Goal: Task Accomplishment & Management: Manage account settings

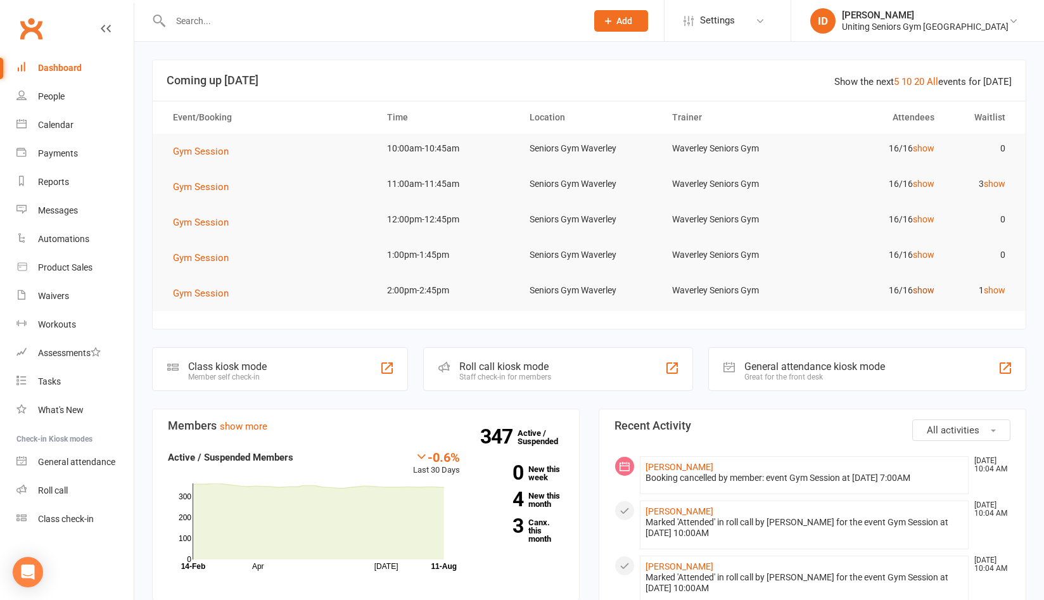
click at [934, 290] on link "show" at bounding box center [924, 290] width 22 height 10
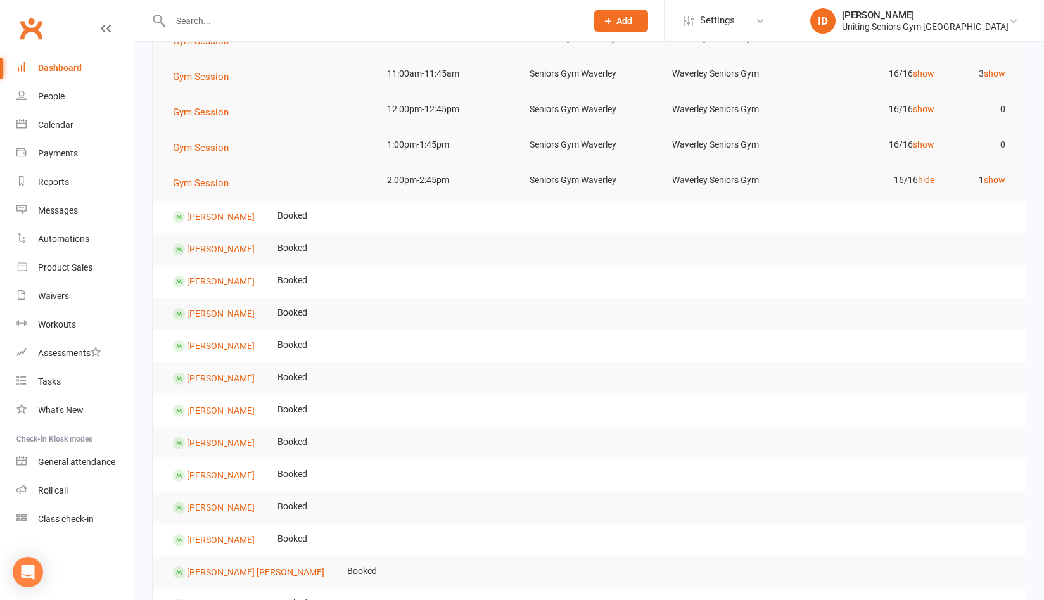
scroll to position [127, 0]
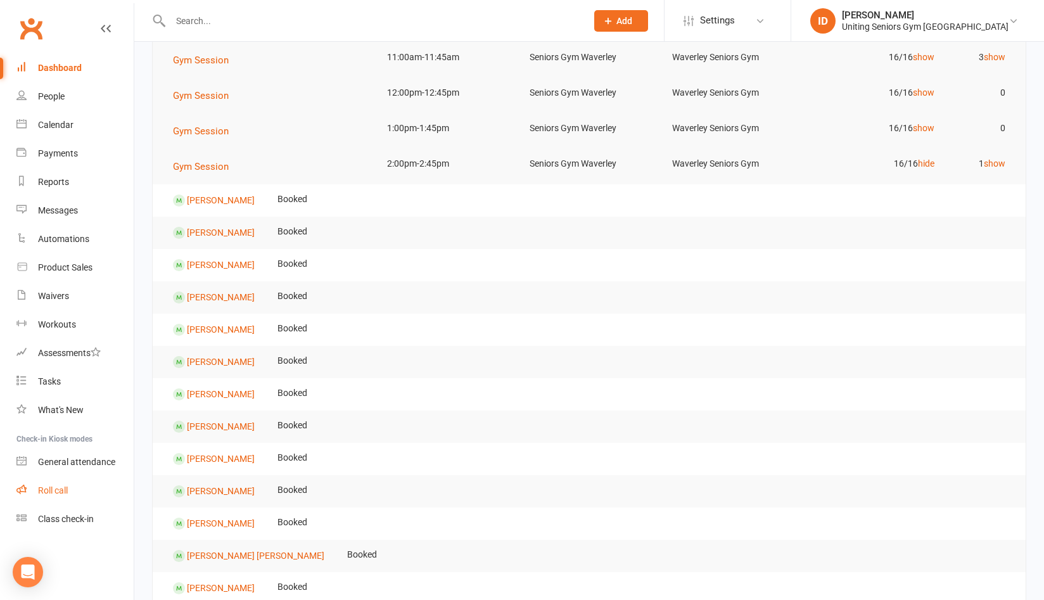
click at [59, 490] on div "Roll call" at bounding box center [53, 490] width 30 height 10
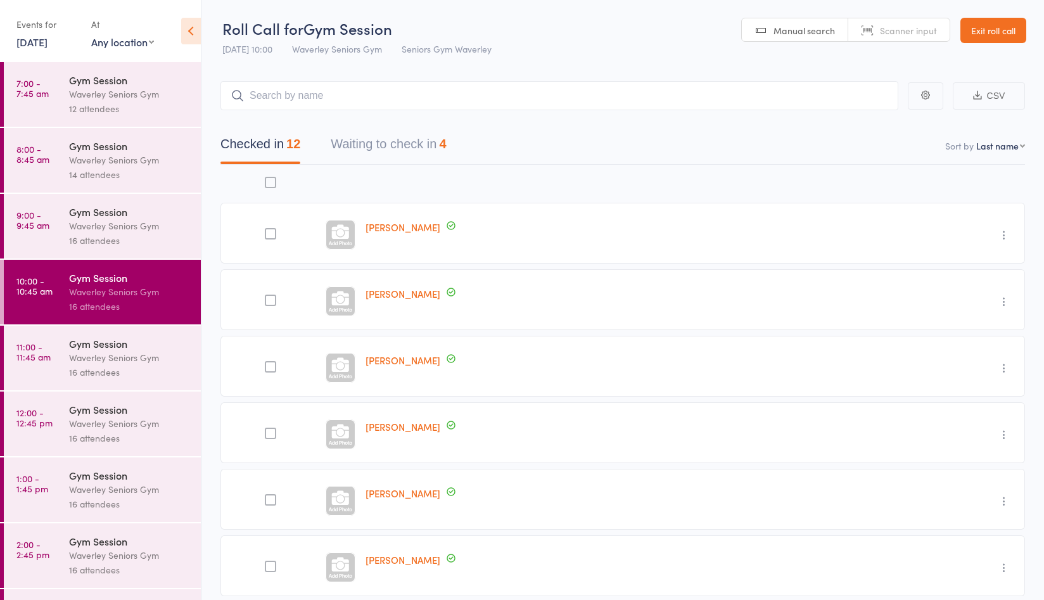
click at [1000, 34] on link "Exit roll call" at bounding box center [993, 30] width 66 height 25
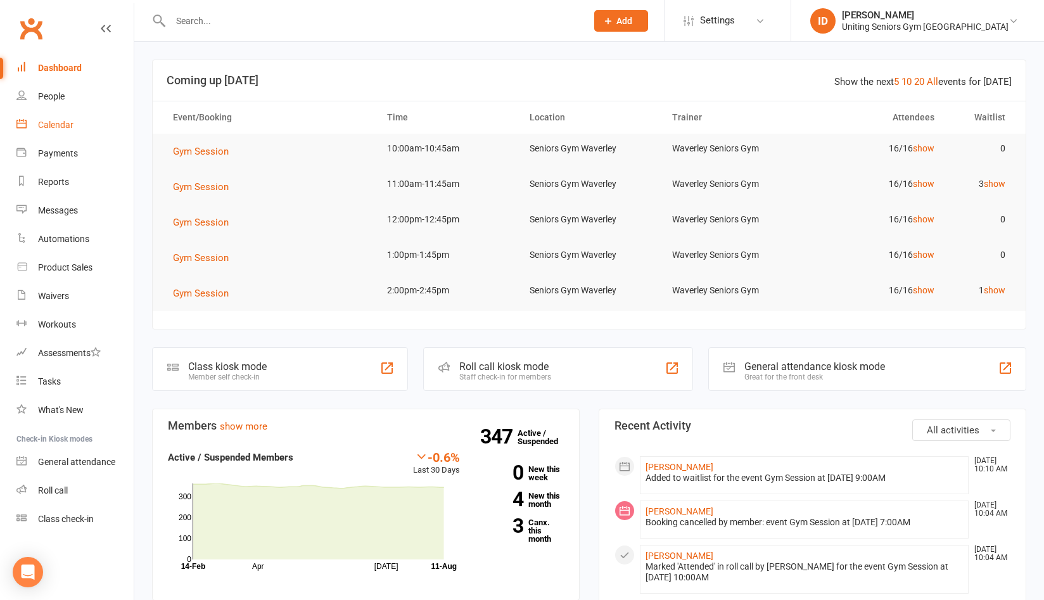
click at [71, 130] on link "Calendar" at bounding box center [74, 125] width 117 height 29
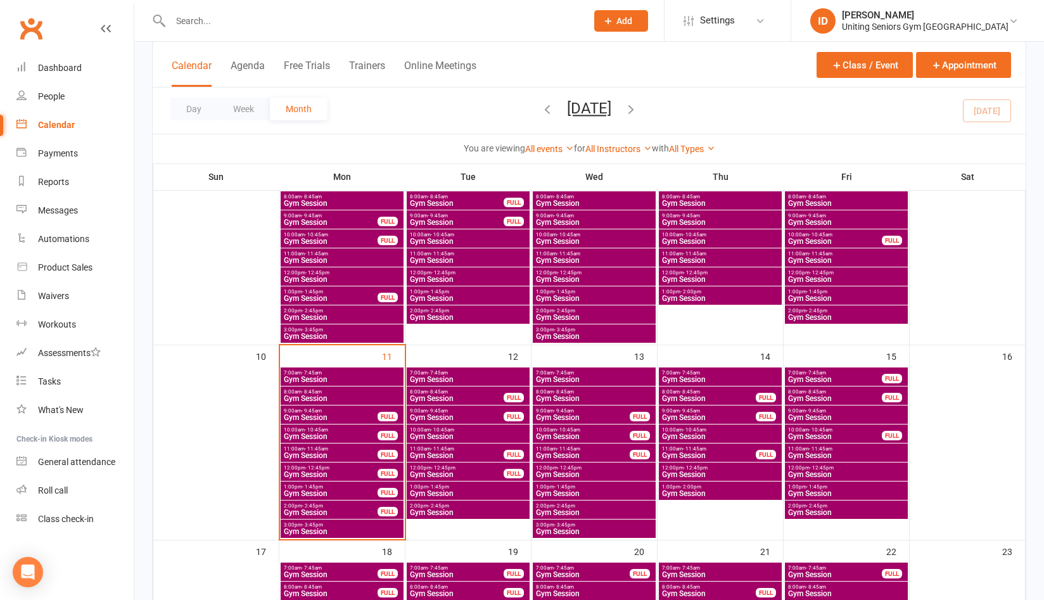
scroll to position [317, 0]
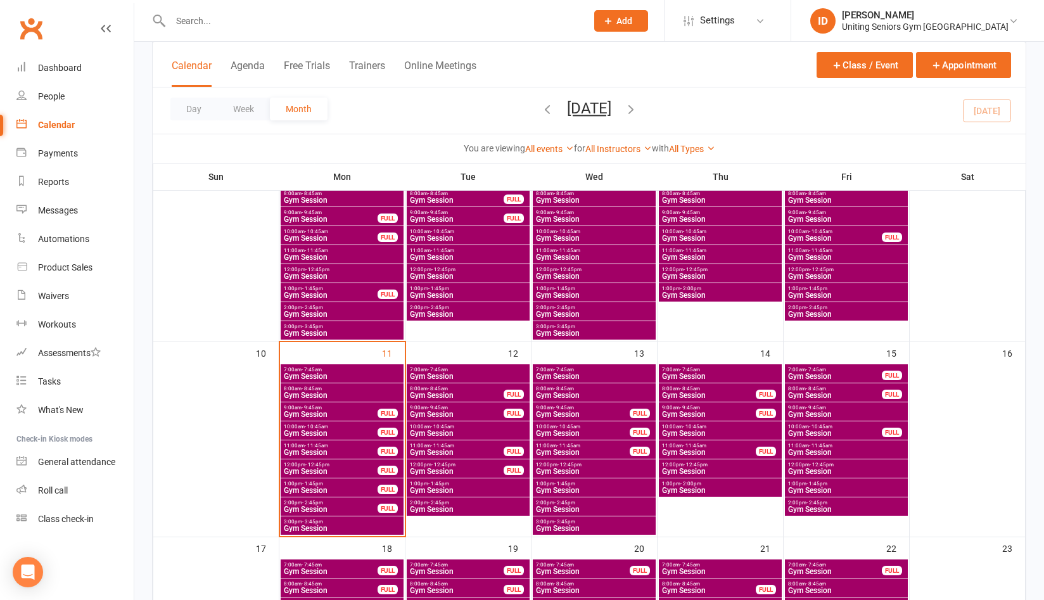
click at [339, 504] on span "2:00pm - 2:45pm" at bounding box center [330, 503] width 95 height 6
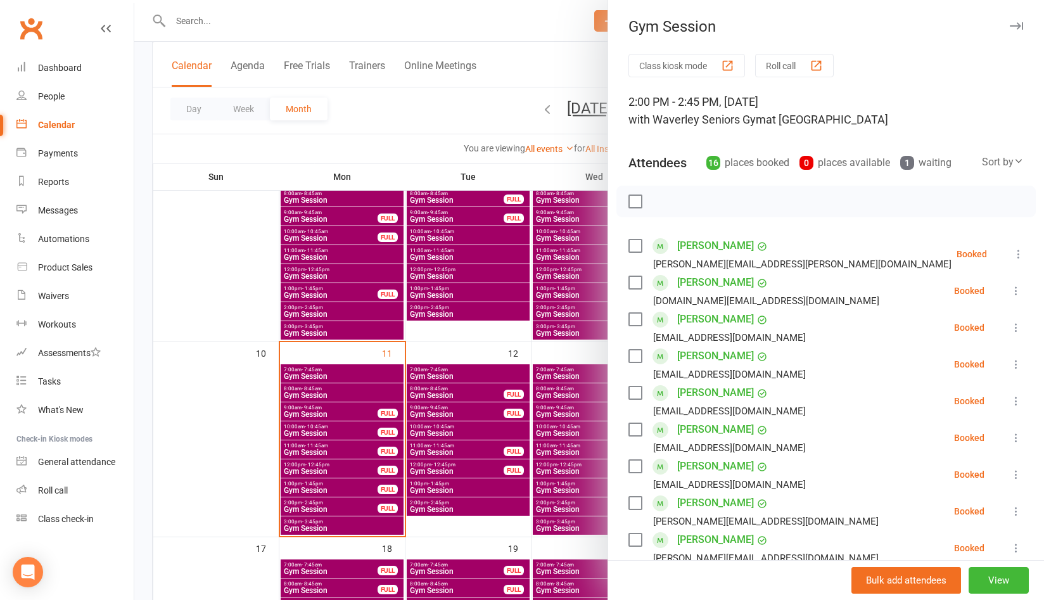
click at [1012, 250] on icon at bounding box center [1018, 254] width 13 height 13
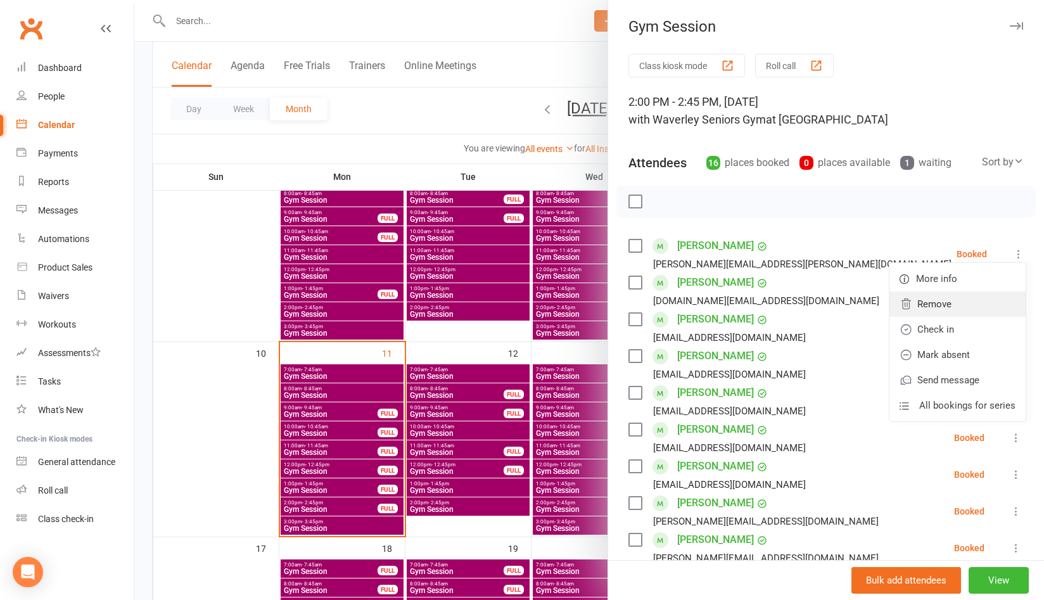
click at [932, 309] on link "Remove" at bounding box center [957, 303] width 136 height 25
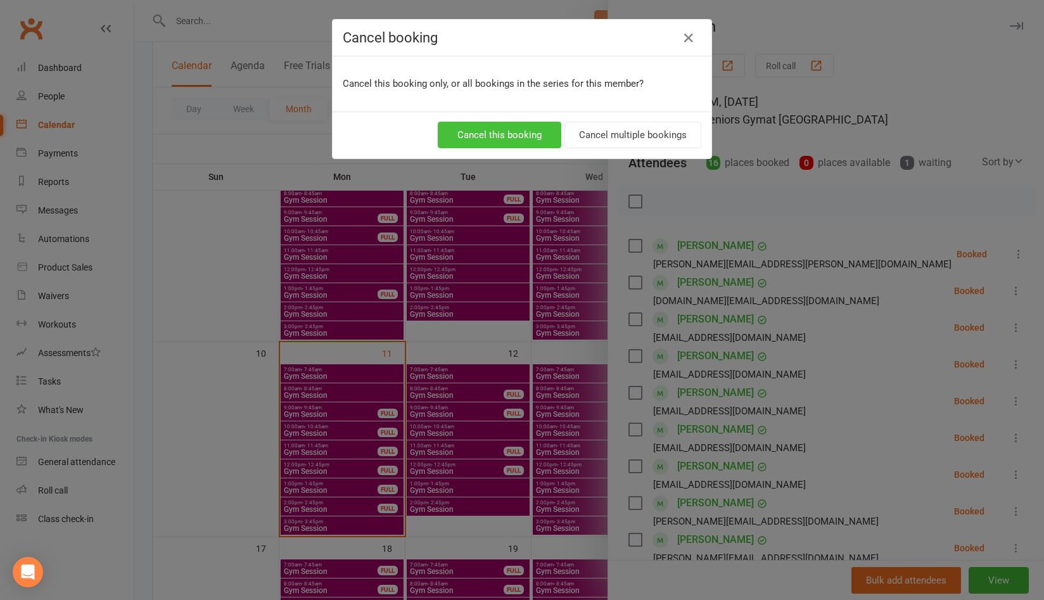
click at [462, 134] on button "Cancel this booking" at bounding box center [500, 135] width 124 height 27
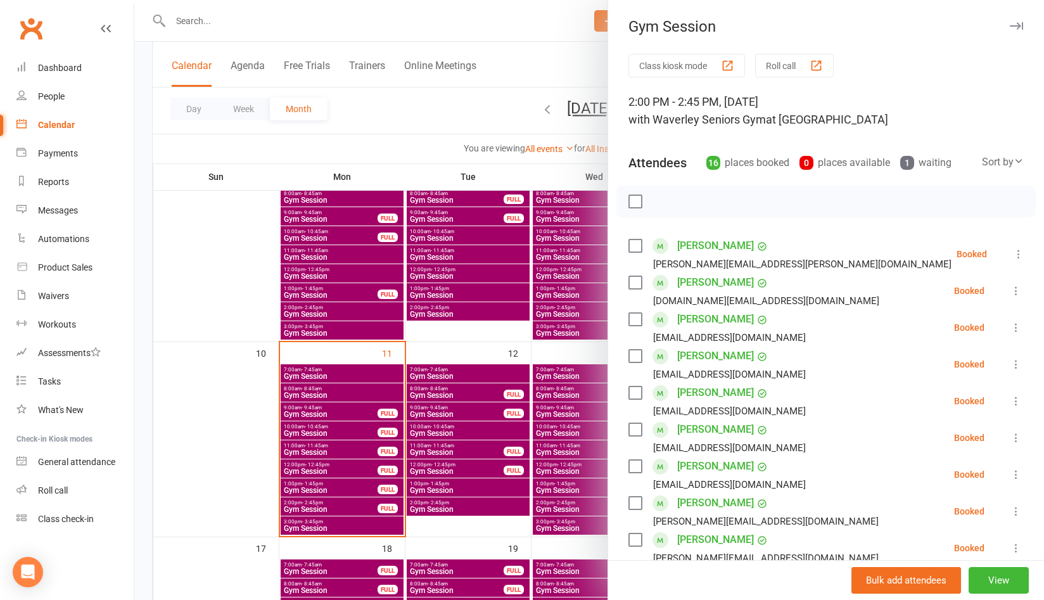
click at [165, 400] on div at bounding box center [589, 300] width 910 height 600
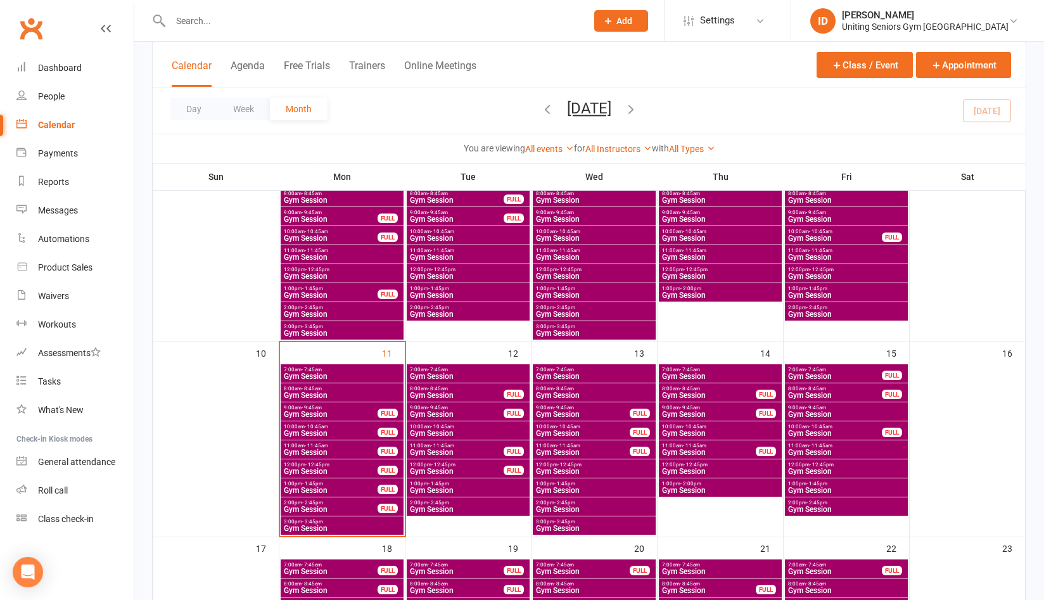
click at [312, 523] on span "- 3:45pm" at bounding box center [312, 522] width 21 height 6
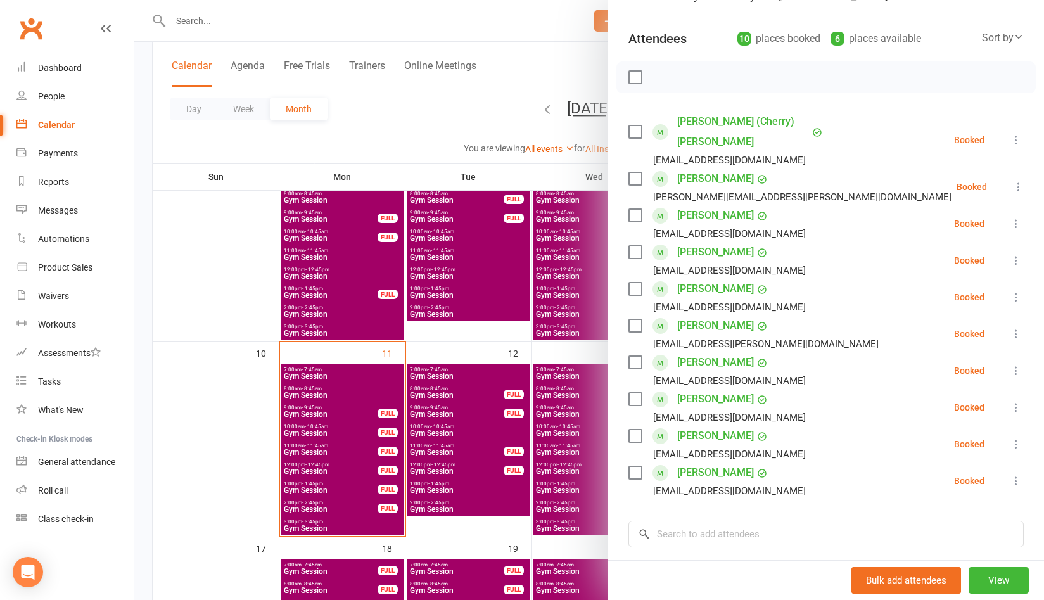
scroll to position [127, 0]
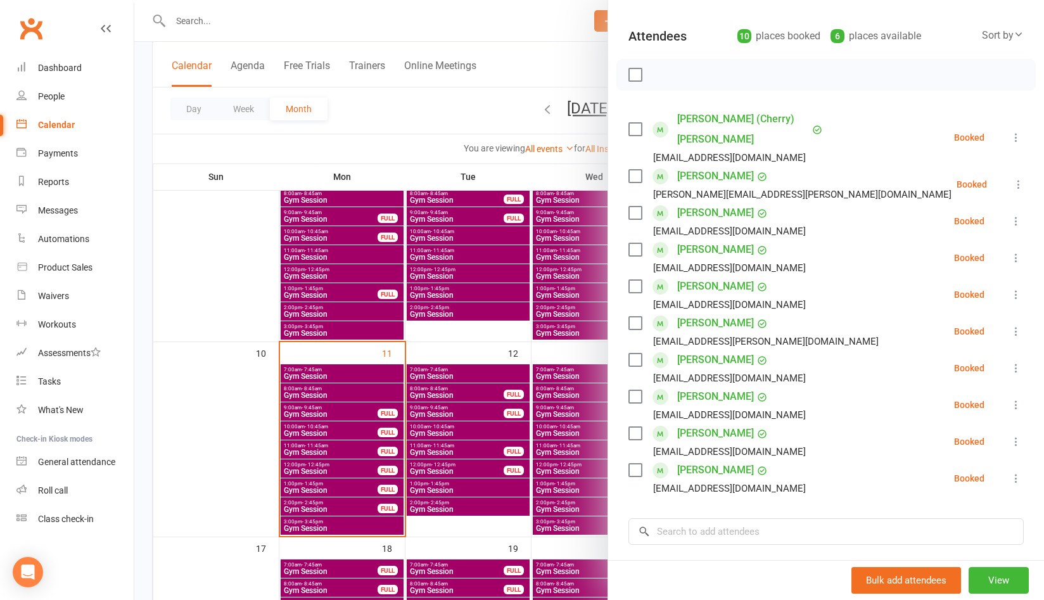
click at [689, 495] on div "Class kiosk mode Roll call 3:00 PM - 3:45 PM, Monday, August, 11, 2025 with Wav…" at bounding box center [826, 325] width 436 height 797
click at [692, 518] on input "search" at bounding box center [825, 531] width 395 height 27
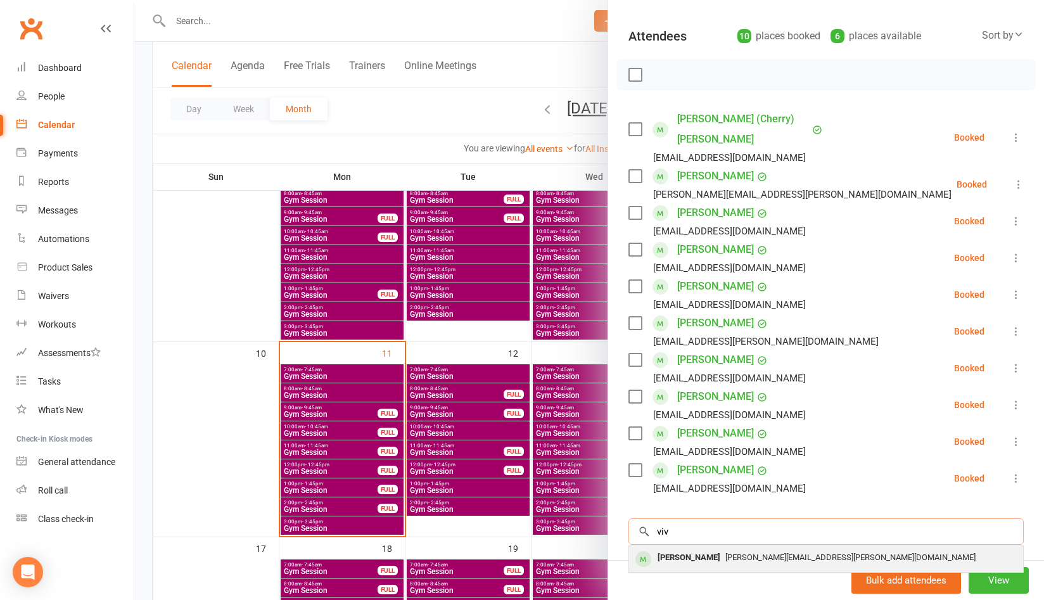
type input "viv"
click at [703, 548] on div "Vivien Altman" at bounding box center [688, 557] width 73 height 18
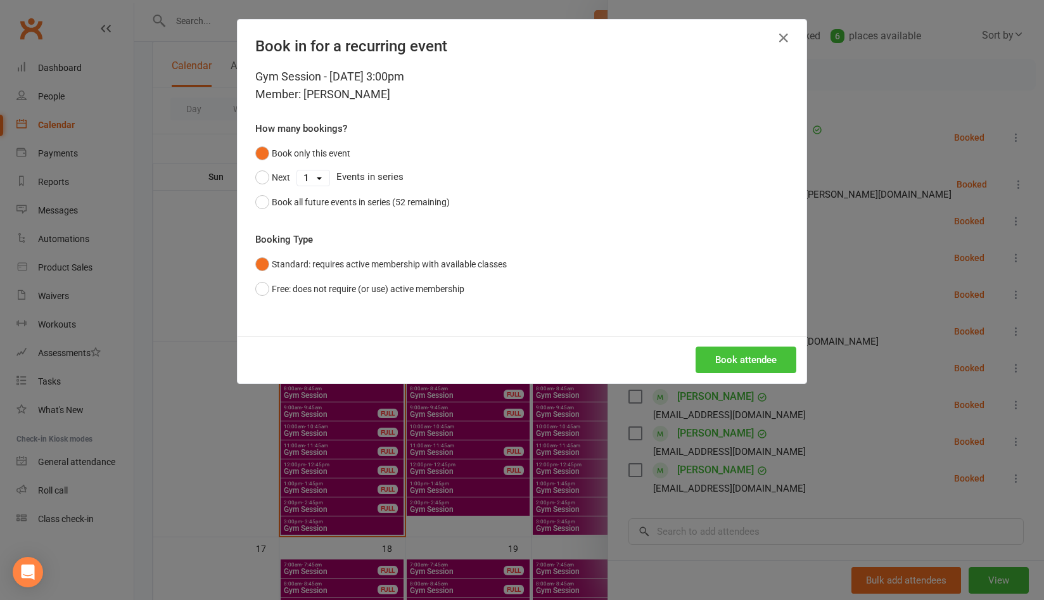
click at [730, 356] on button "Book attendee" at bounding box center [745, 359] width 101 height 27
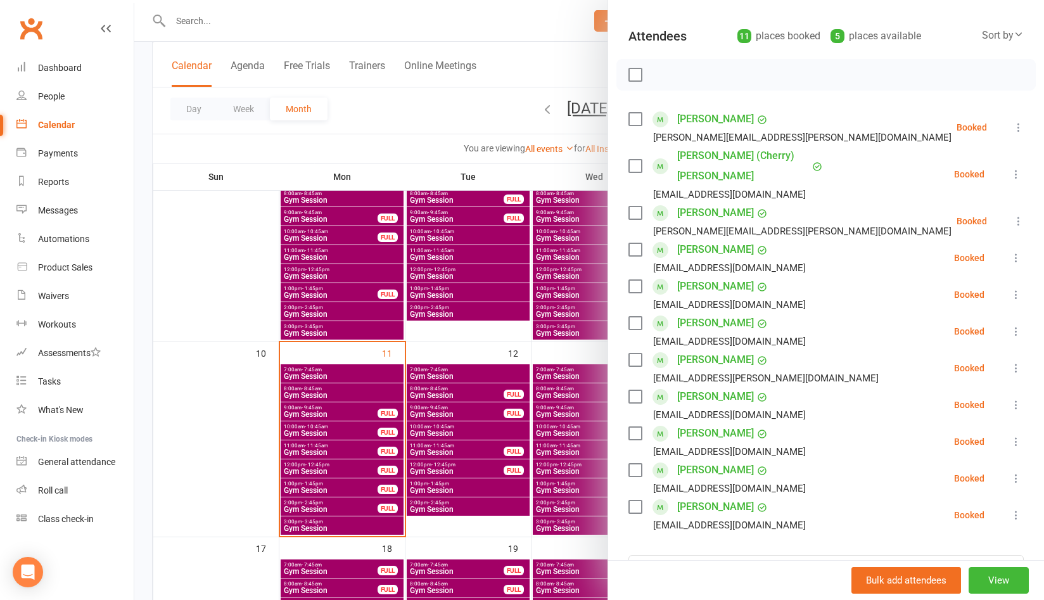
click at [239, 48] on div at bounding box center [589, 300] width 910 height 600
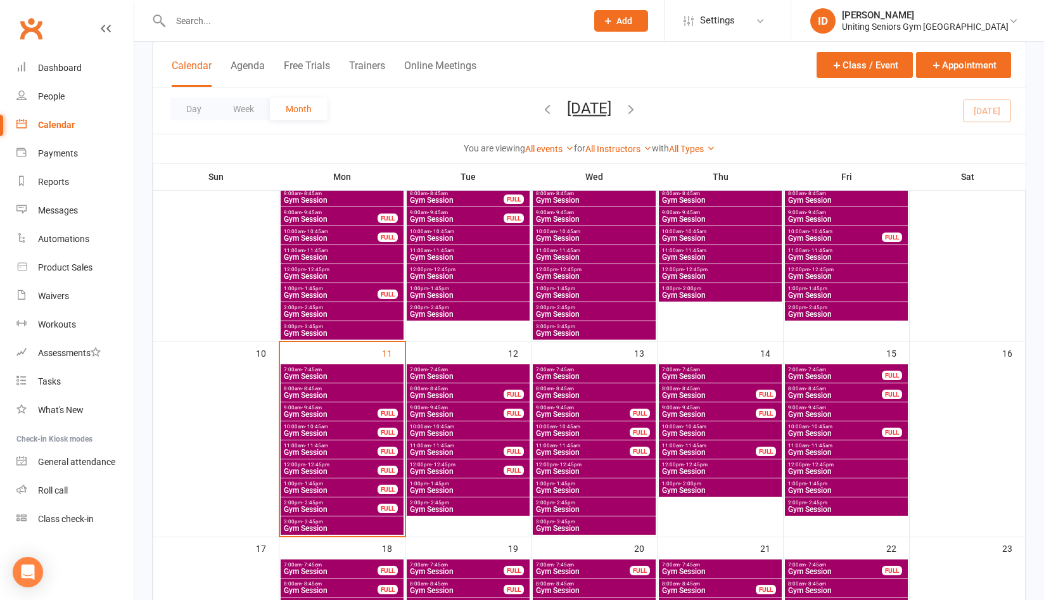
click at [241, 34] on div at bounding box center [589, 300] width 910 height 600
click at [241, 32] on div at bounding box center [365, 20] width 426 height 41
click at [246, 22] on input "text" at bounding box center [372, 21] width 411 height 18
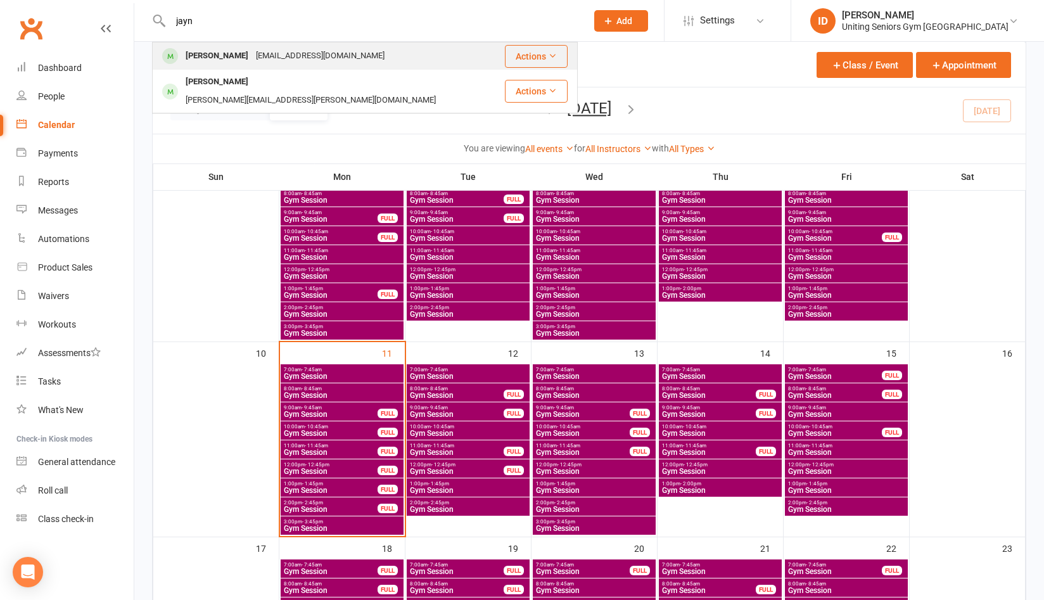
type input "jayn"
click at [274, 57] on div "Jayniesymon@gmail.com" at bounding box center [320, 56] width 136 height 18
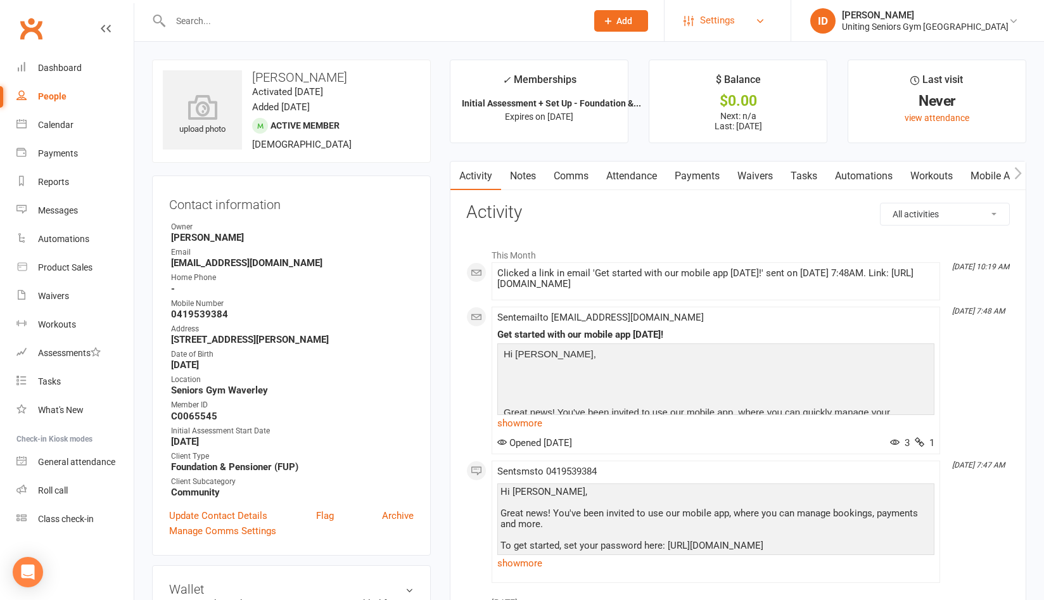
click at [771, 32] on link "Settings" at bounding box center [727, 20] width 88 height 29
